Goal: Information Seeking & Learning: Compare options

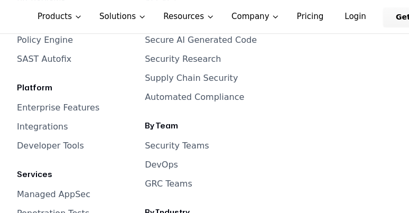
scroll to position [4803, 0]
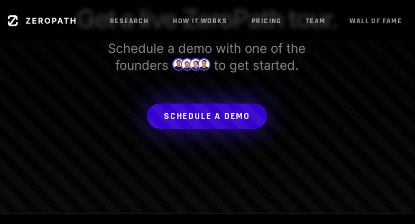
scroll to position [633, 1]
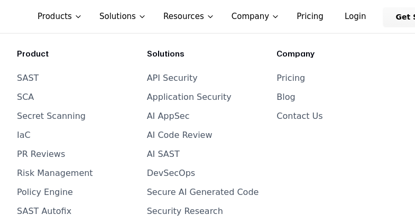
scroll to position [2308, 0]
